Goal: Book appointment/travel/reservation

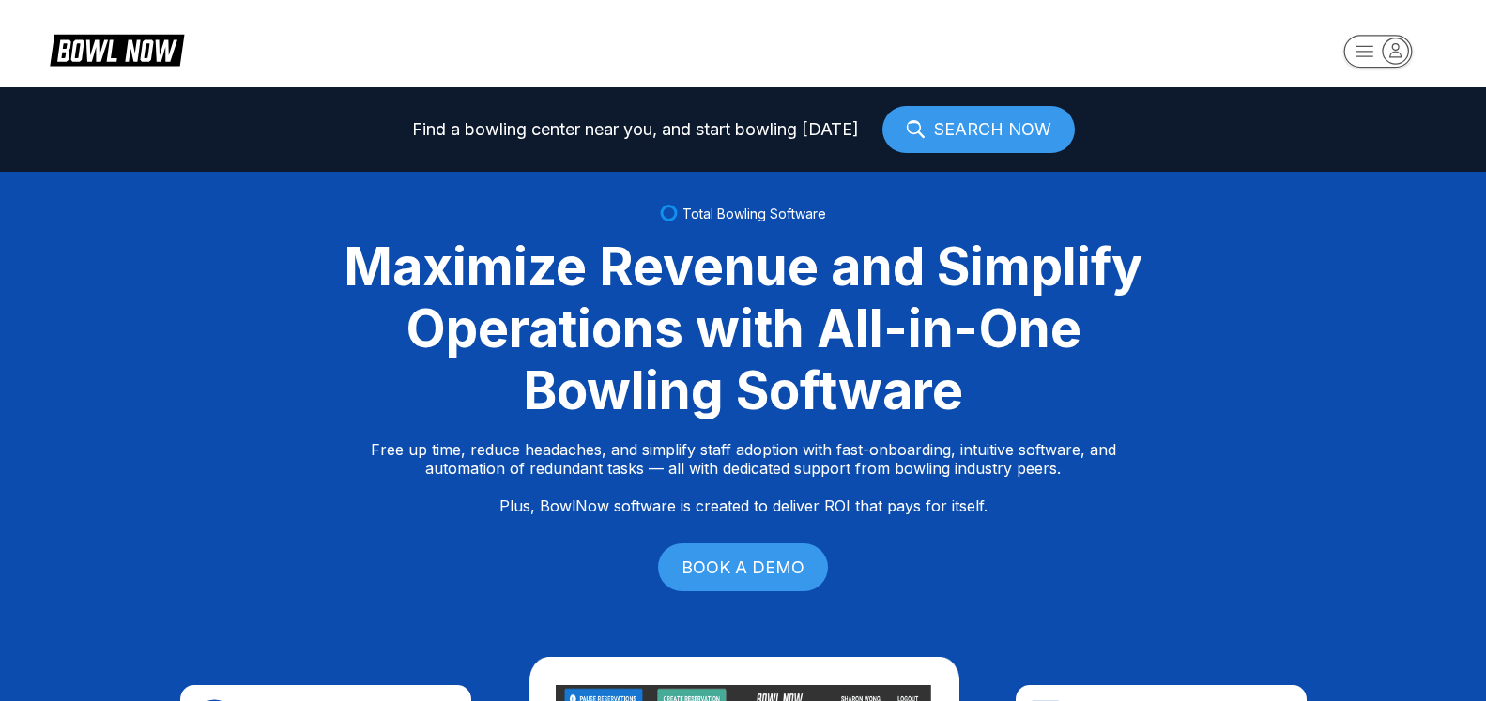
click at [1407, 54] on icon "button" at bounding box center [1395, 50] width 25 height 25
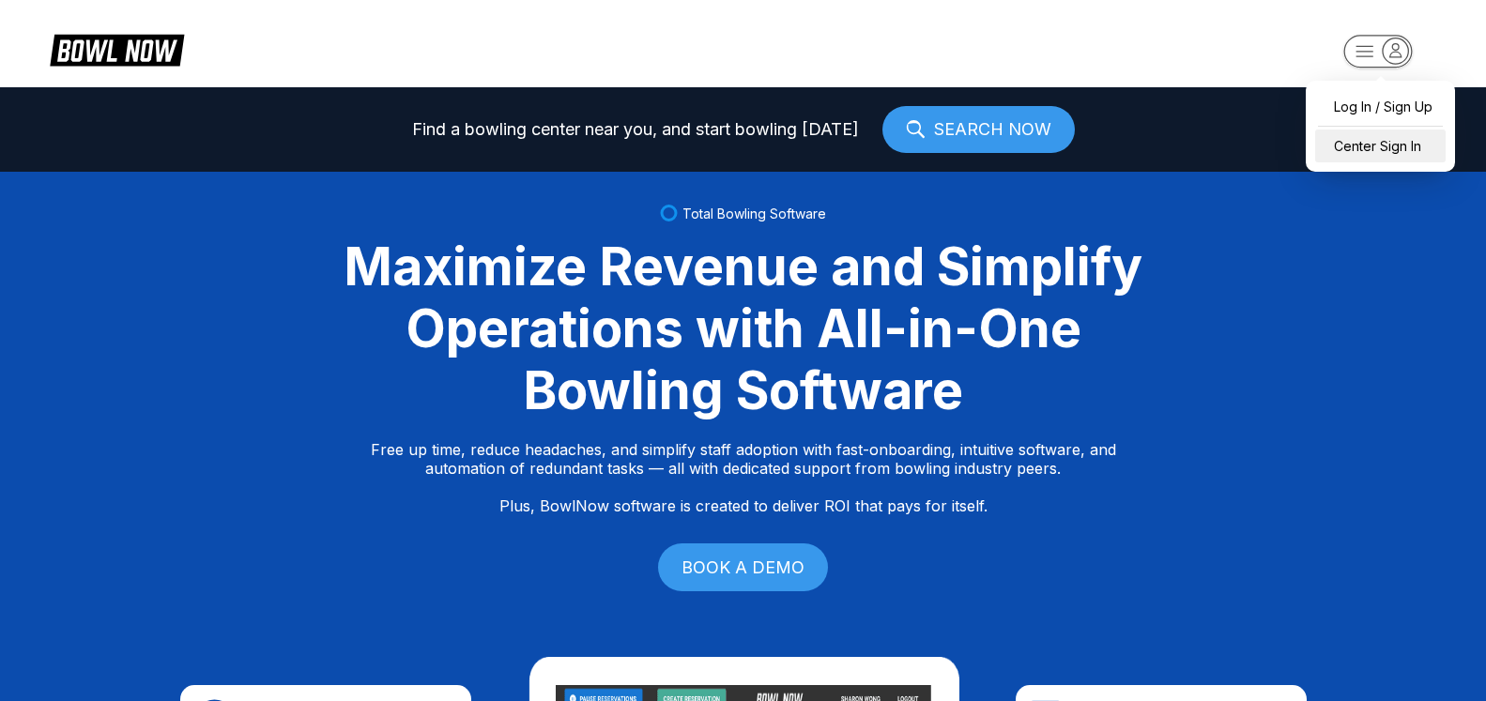
click at [1391, 146] on div "Center Sign In" at bounding box center [1380, 146] width 130 height 33
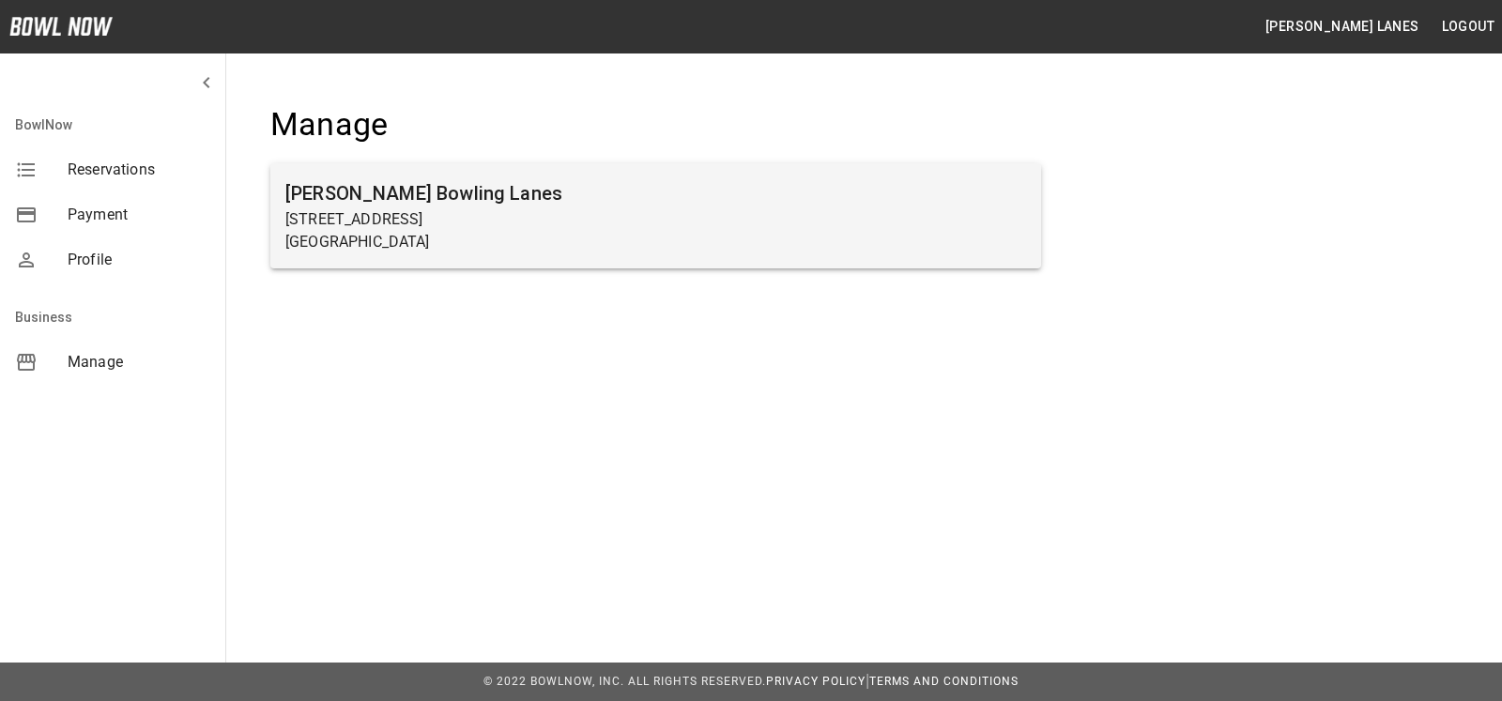
click at [438, 185] on h6 "Sims Bowling Lanes" at bounding box center [655, 193] width 741 height 30
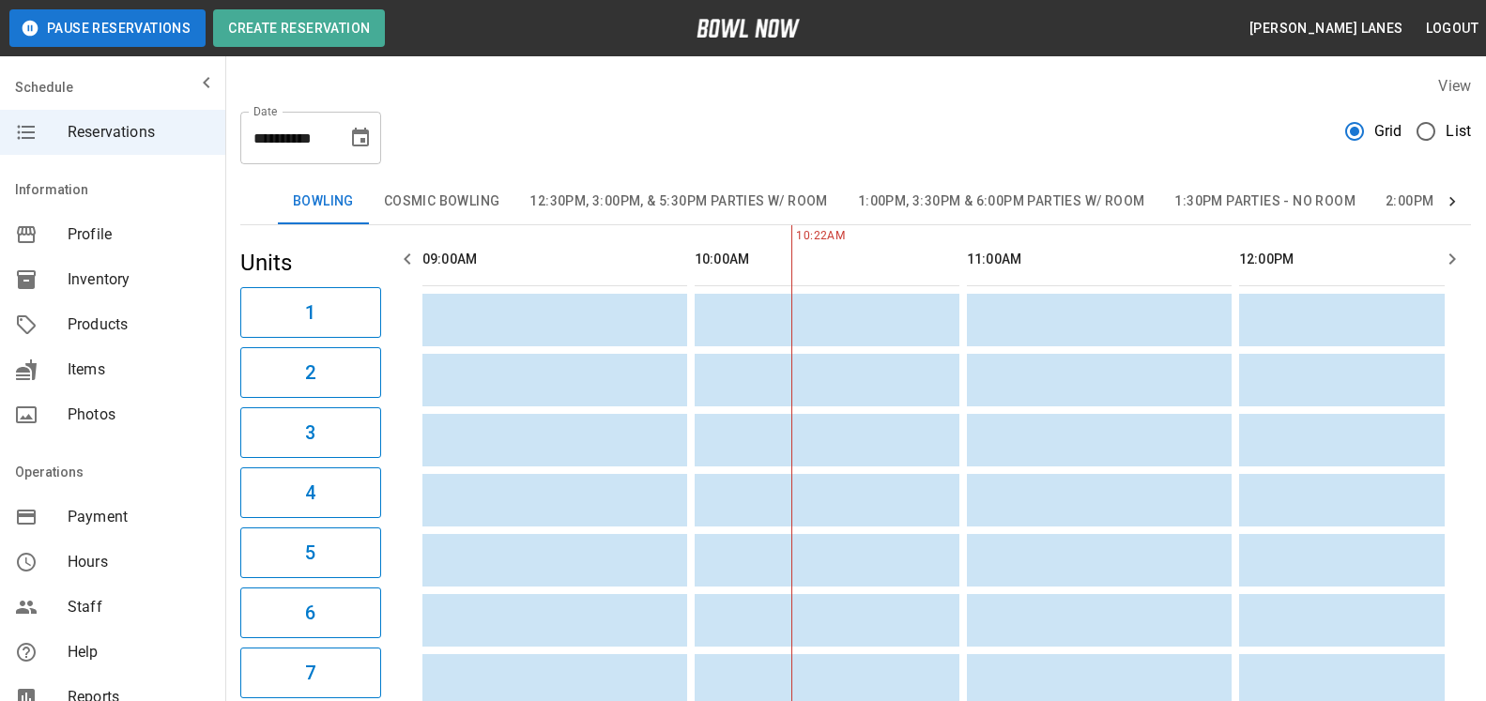
scroll to position [0, 272]
click at [1456, 140] on span "List" at bounding box center [1458, 131] width 25 height 23
